Goal: Information Seeking & Learning: Learn about a topic

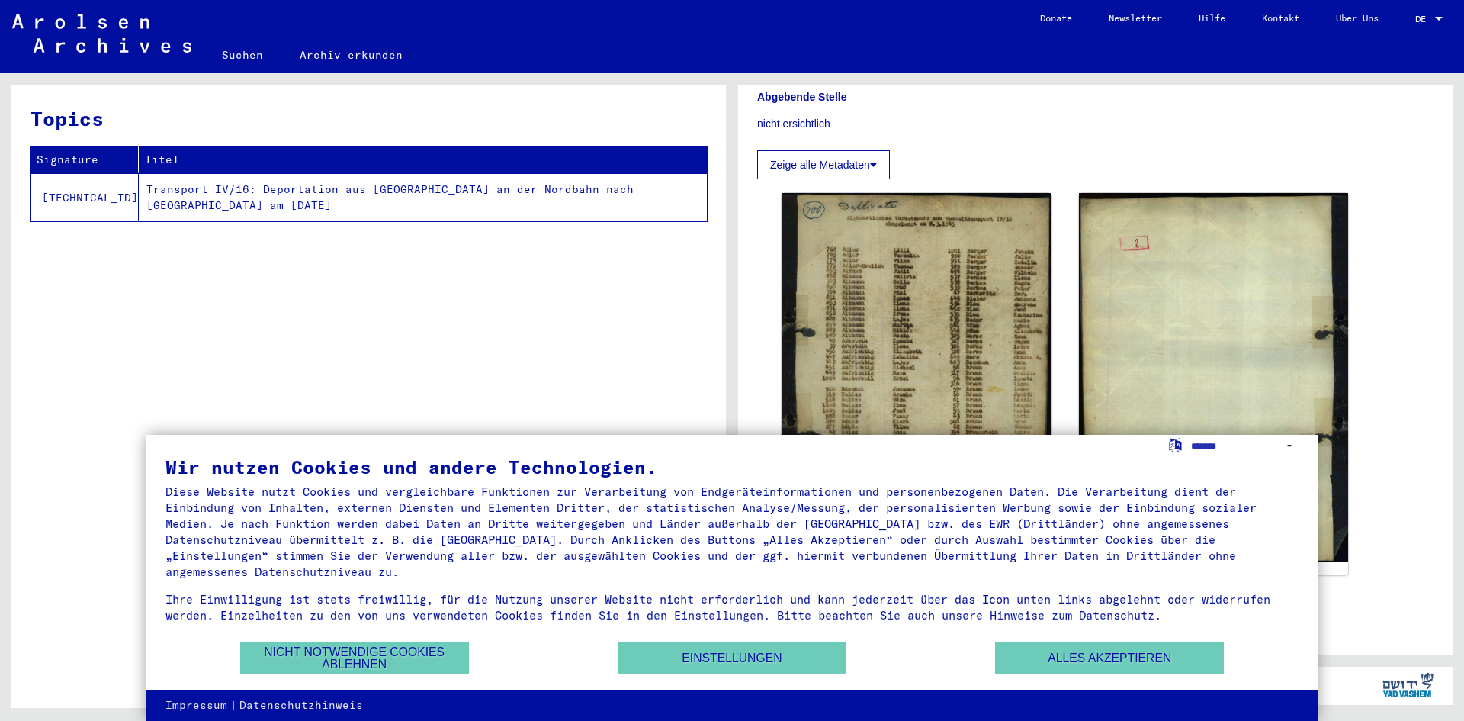
scroll to position [381, 0]
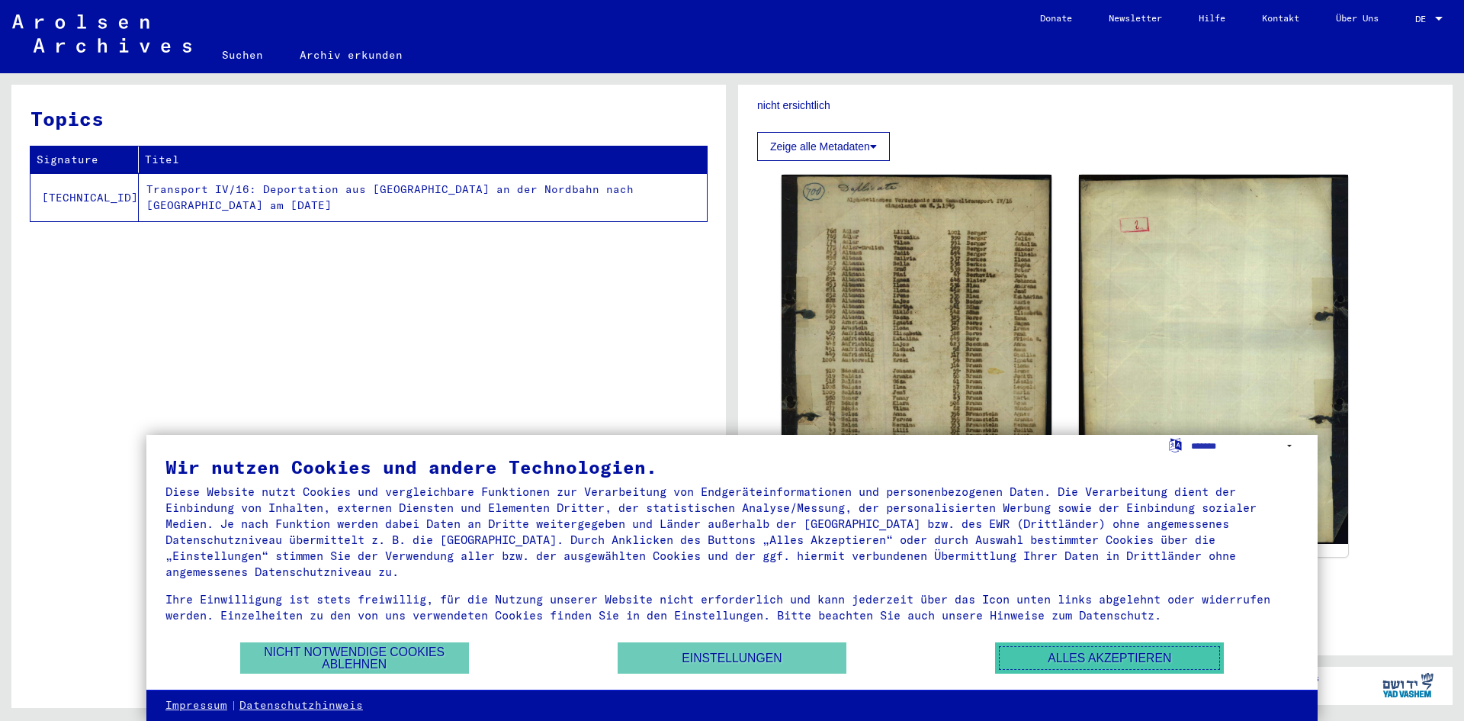
click at [1042, 663] on button "Alles akzeptieren" at bounding box center [1109, 657] width 229 height 31
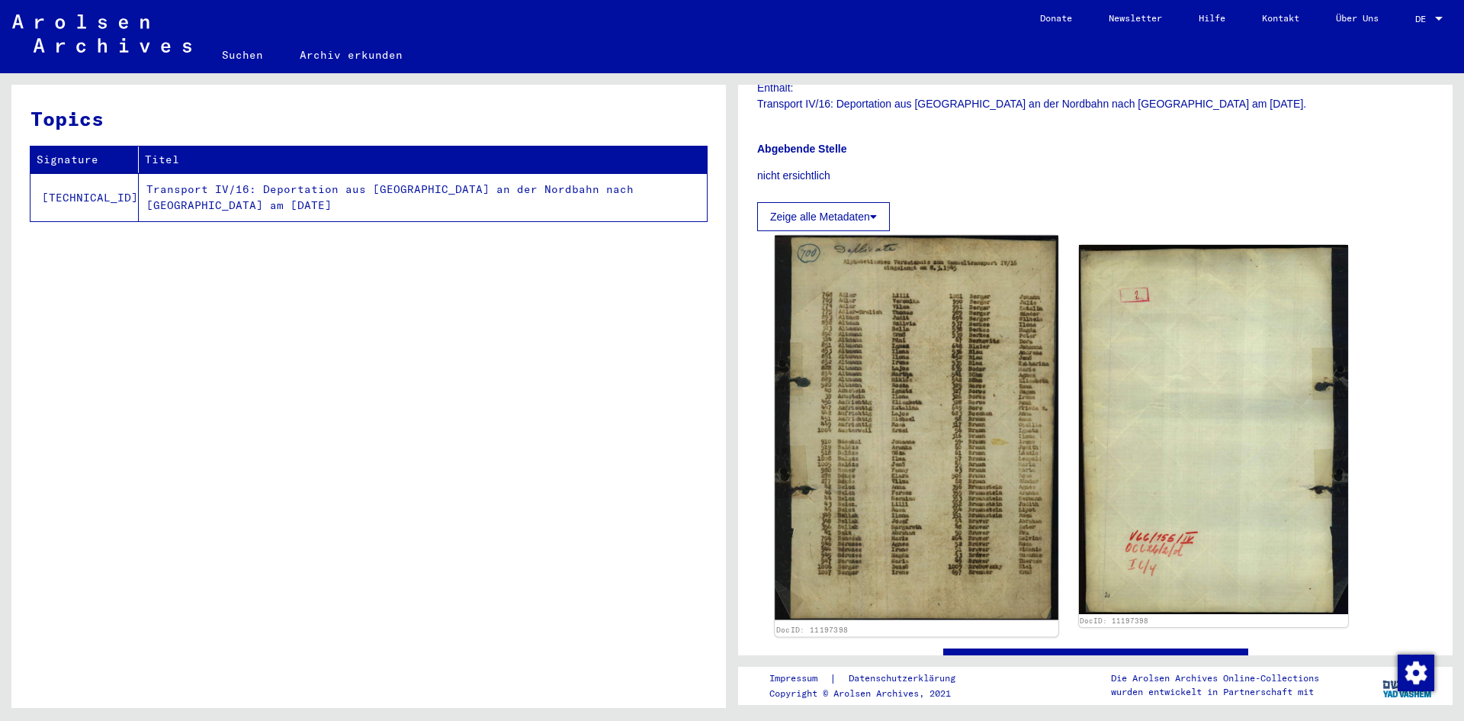
scroll to position [305, 0]
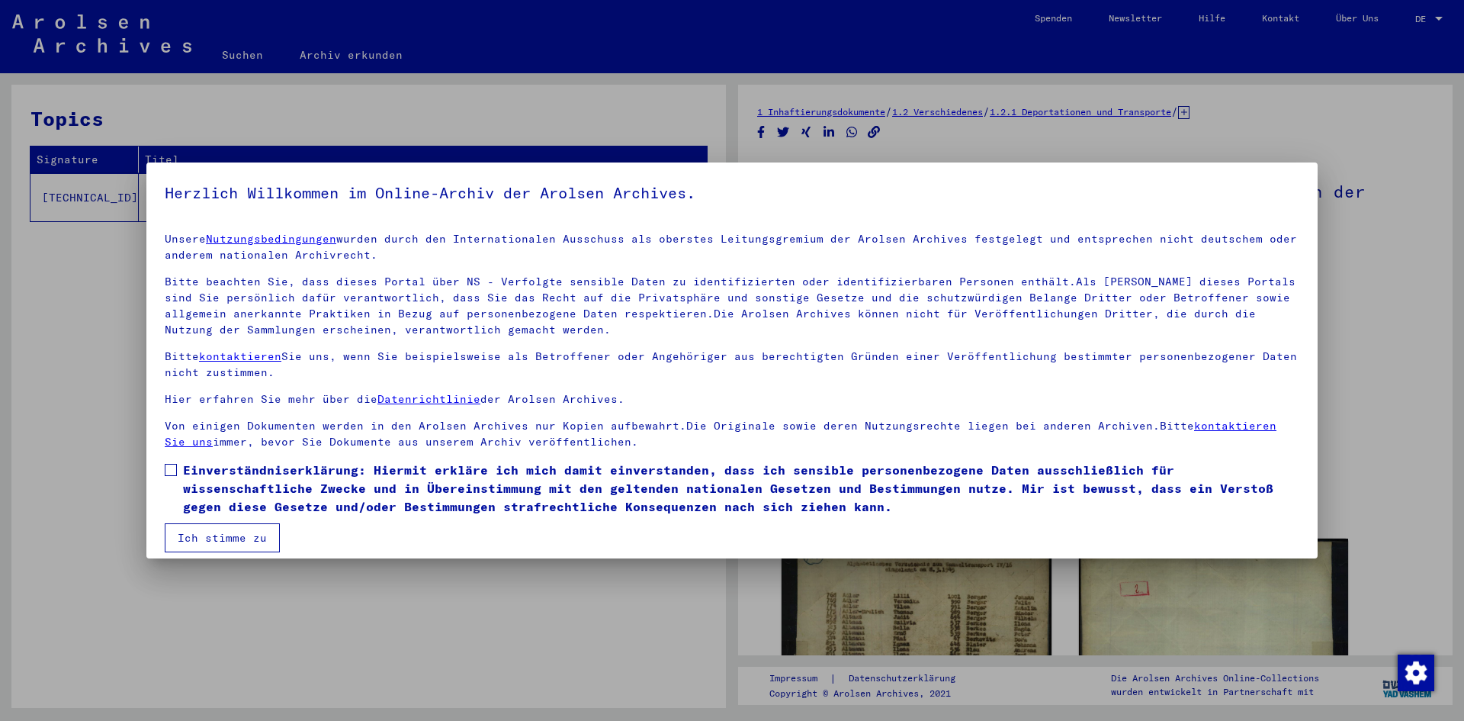
click at [177, 474] on label "Einverständniserklärung: Hiermit erkläre ich mich damit einverstanden, dass ich…" at bounding box center [732, 488] width 1135 height 55
click at [223, 538] on button "Ich stimme zu" at bounding box center [222, 537] width 115 height 29
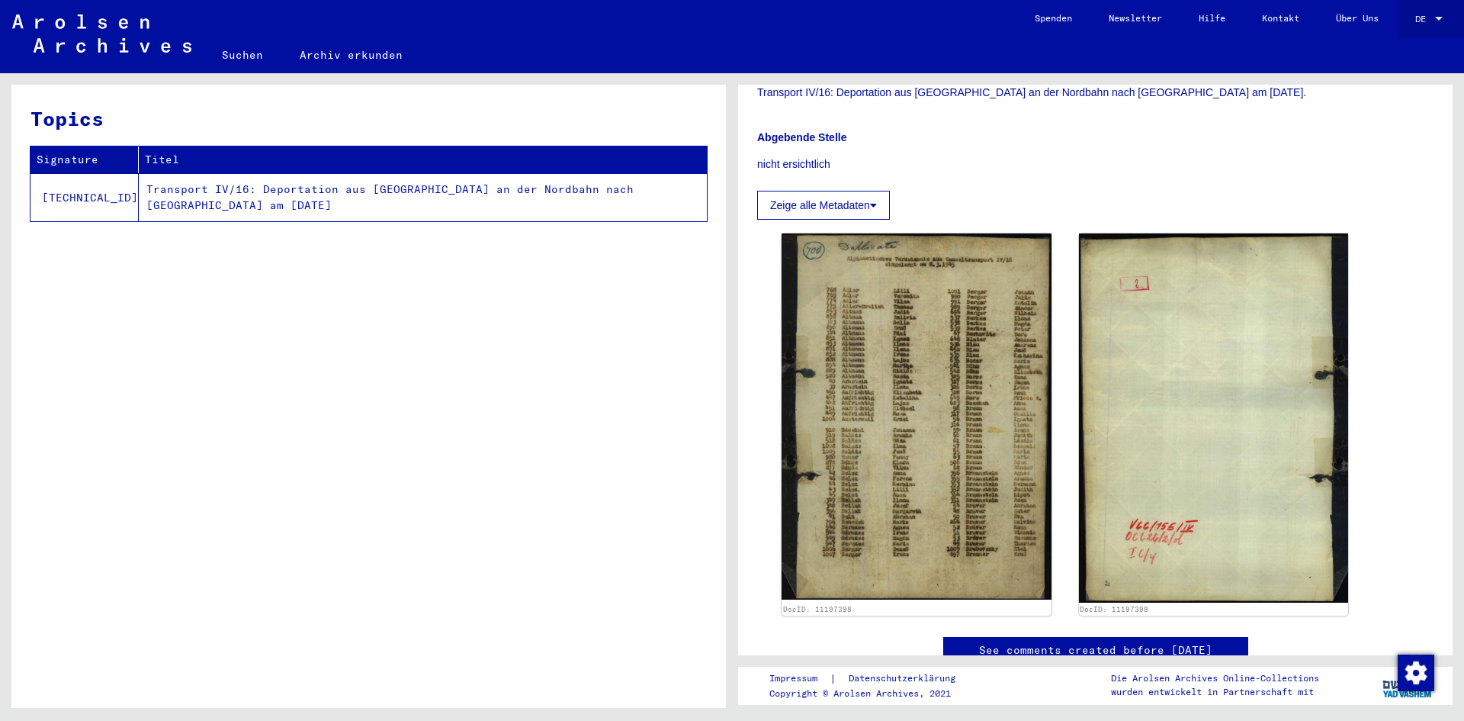
click at [1438, 17] on div at bounding box center [1439, 19] width 8 height 4
click at [1412, 32] on span "English" at bounding box center [1400, 26] width 37 height 11
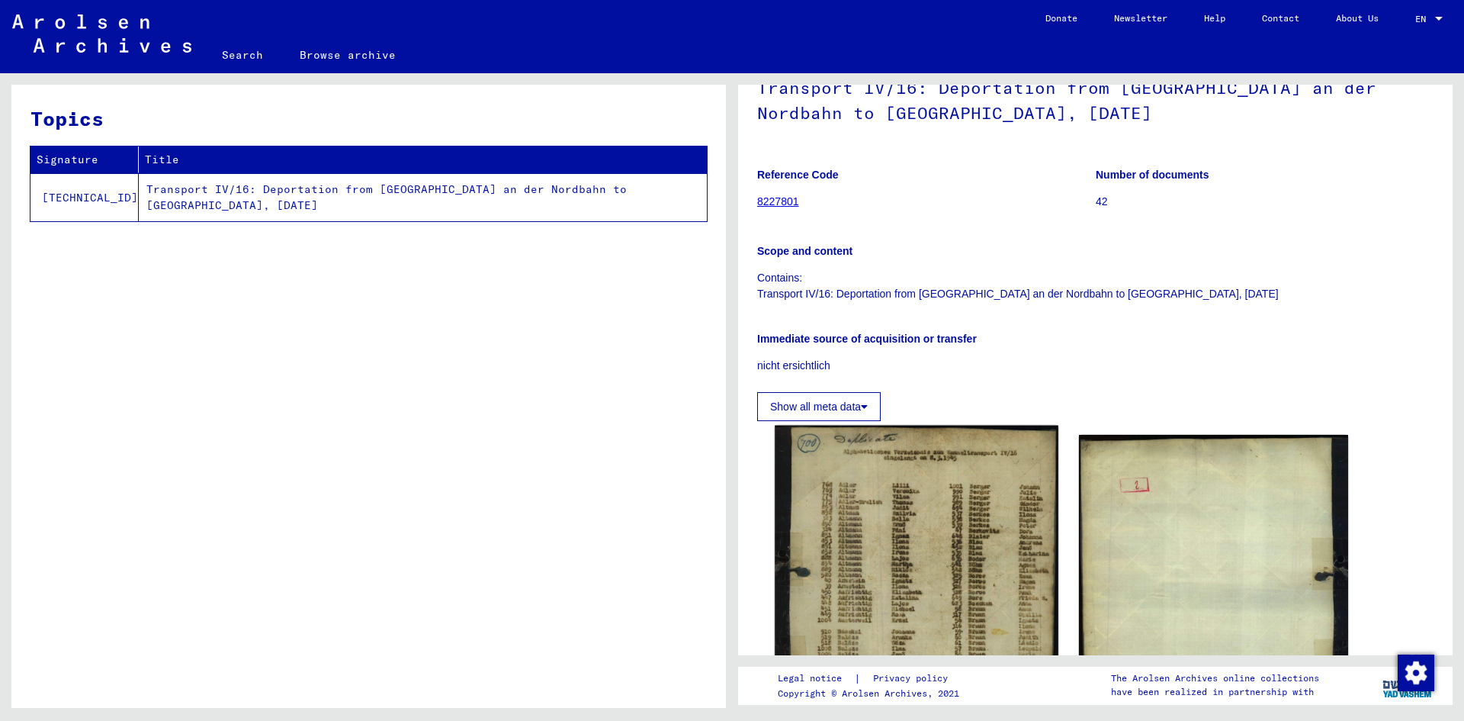
scroll to position [153, 0]
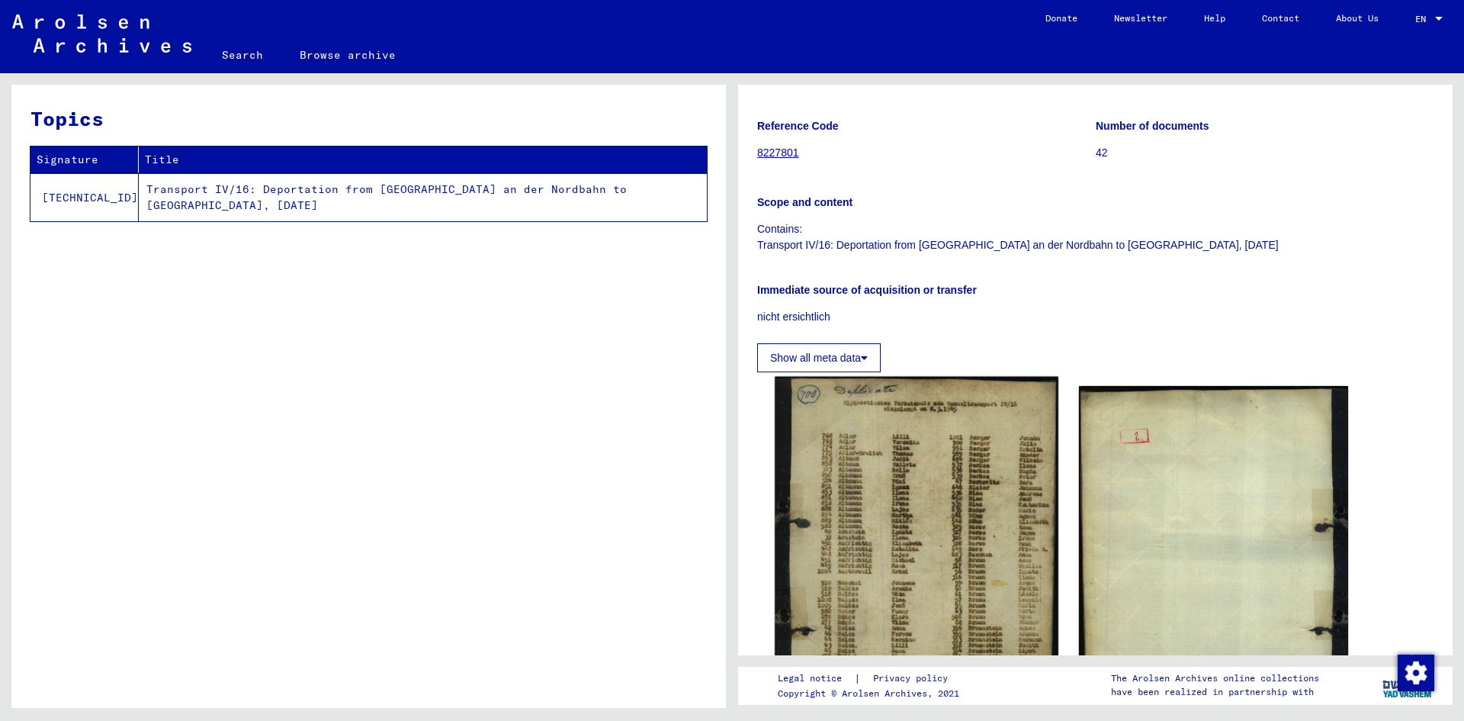
click at [941, 506] on img at bounding box center [916, 569] width 283 height 384
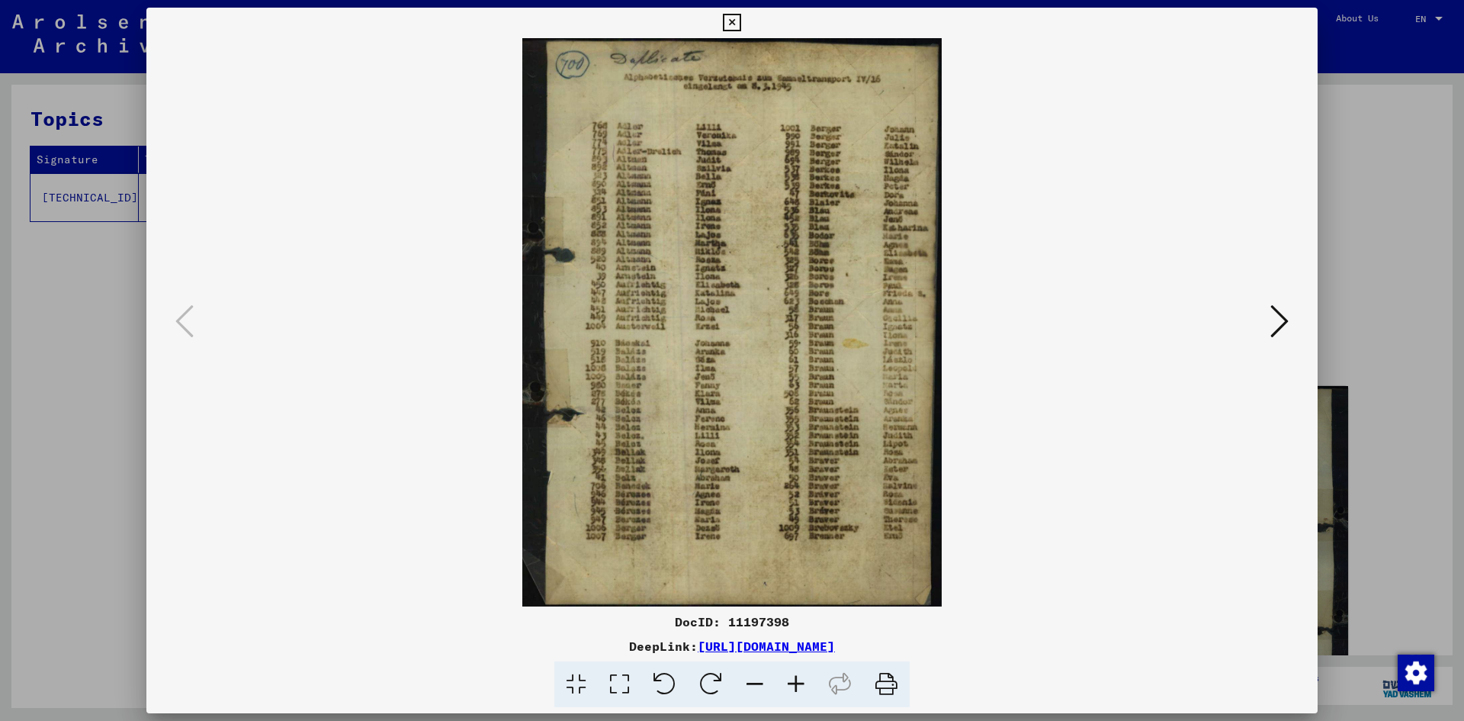
click at [1287, 320] on icon at bounding box center [1280, 321] width 18 height 37
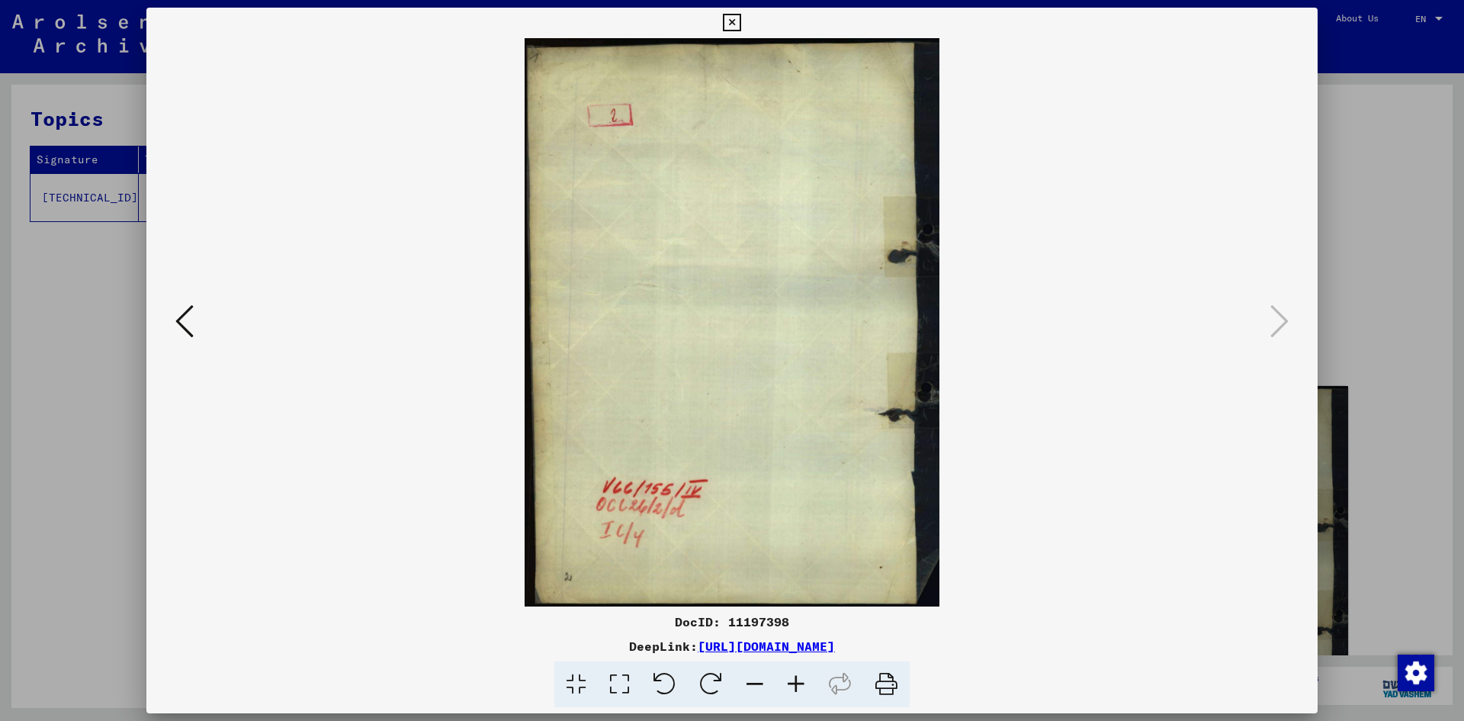
click at [731, 31] on icon at bounding box center [732, 23] width 18 height 18
